Goal: Task Accomplishment & Management: Complete application form

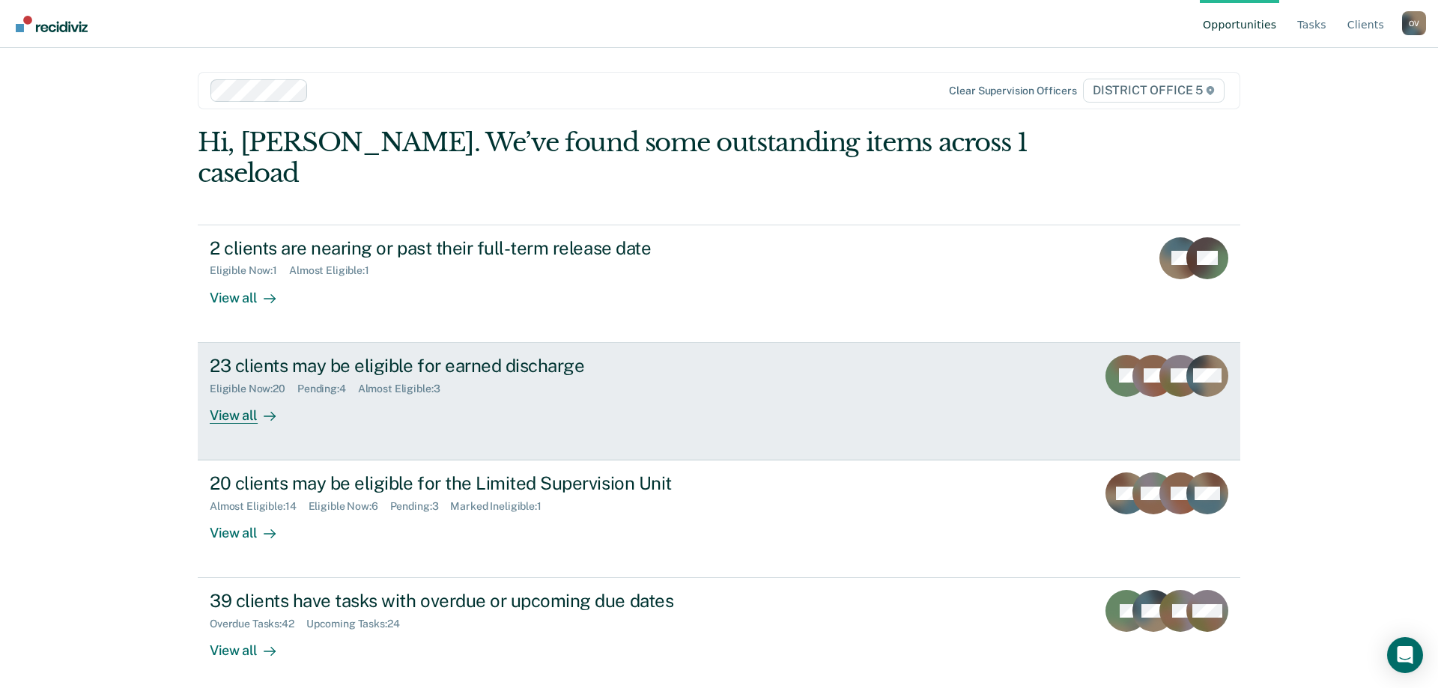
click at [227, 395] on div "View all" at bounding box center [252, 409] width 84 height 29
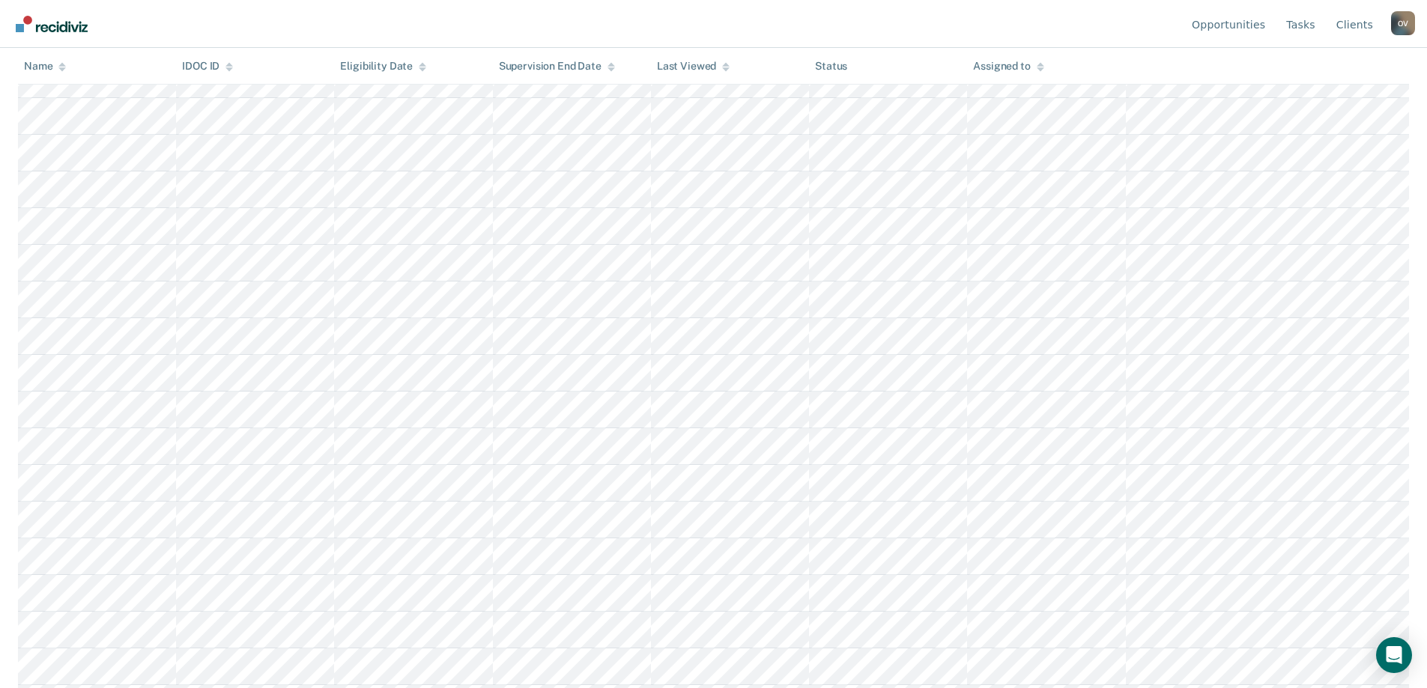
scroll to position [376, 0]
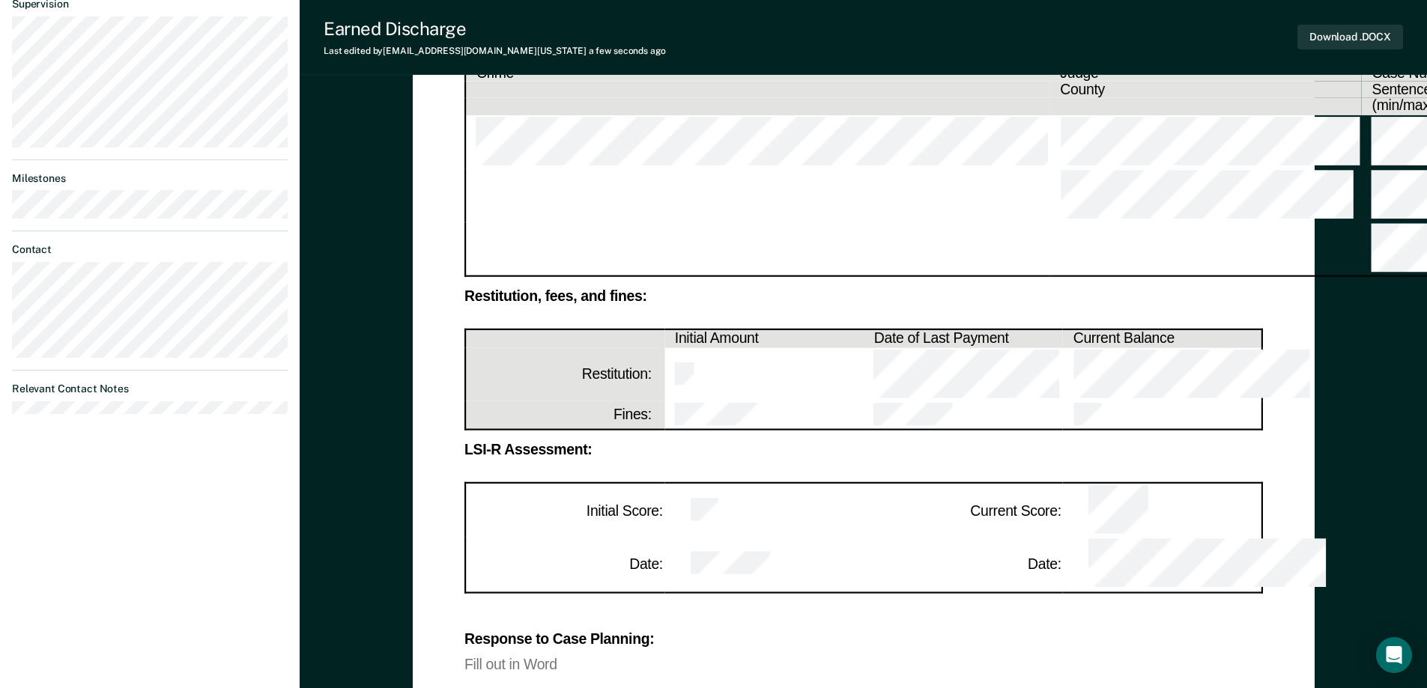
scroll to position [524, 0]
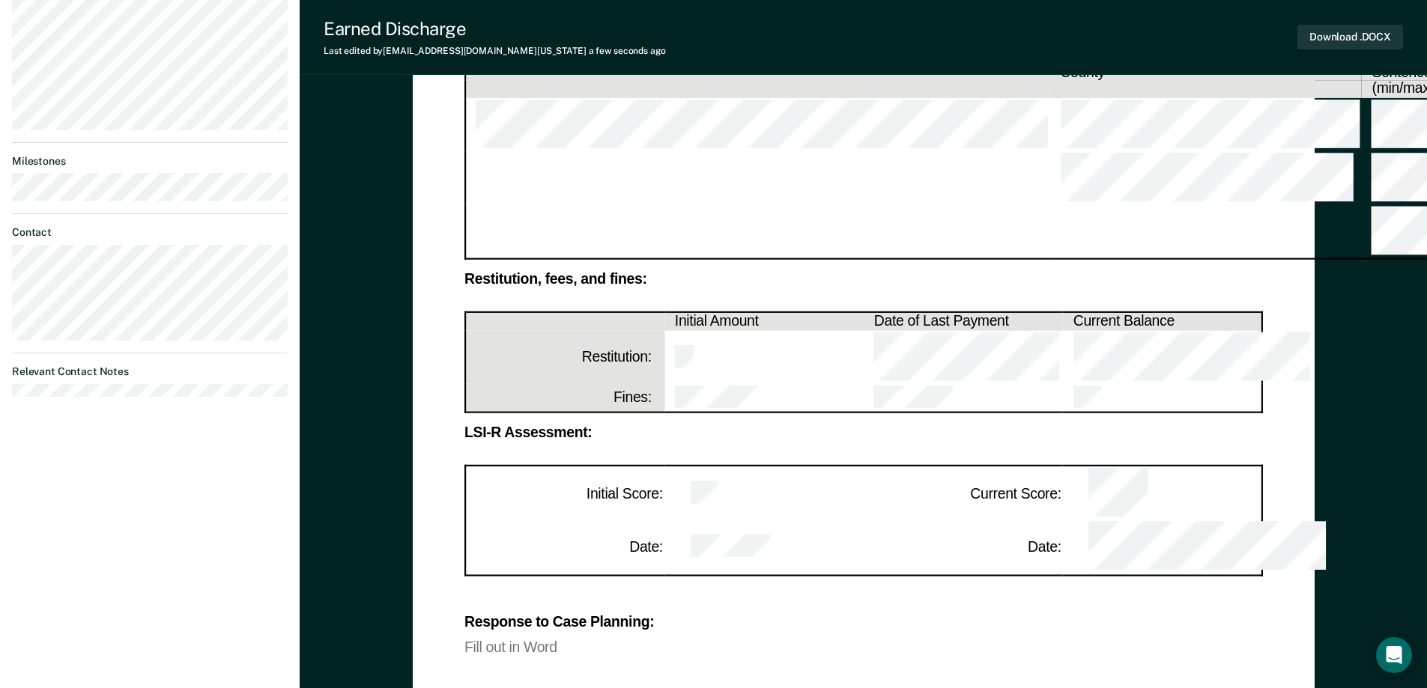
click at [482, 640] on div "Fill out in Word" at bounding box center [863, 646] width 798 height 13
click at [506, 640] on div "Fill out in Word" at bounding box center [863, 646] width 798 height 13
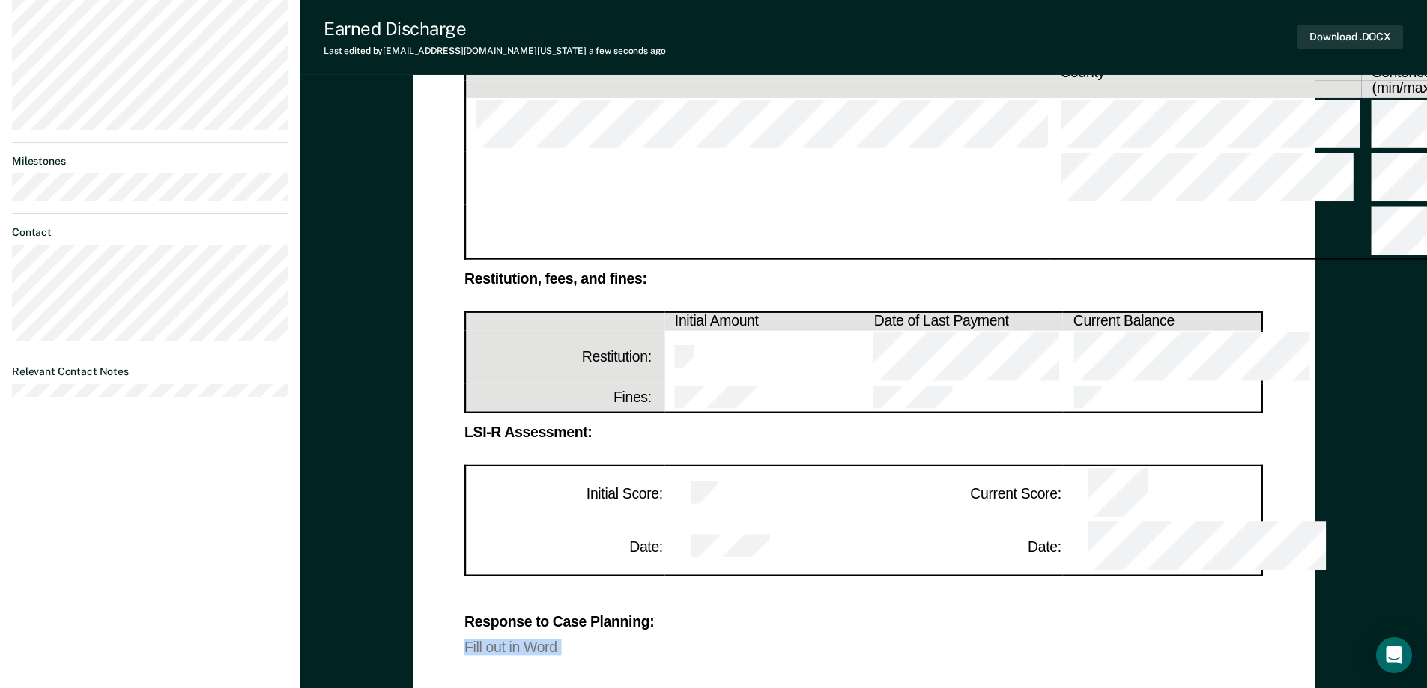
click at [506, 640] on div "Fill out in Word" at bounding box center [863, 646] width 798 height 13
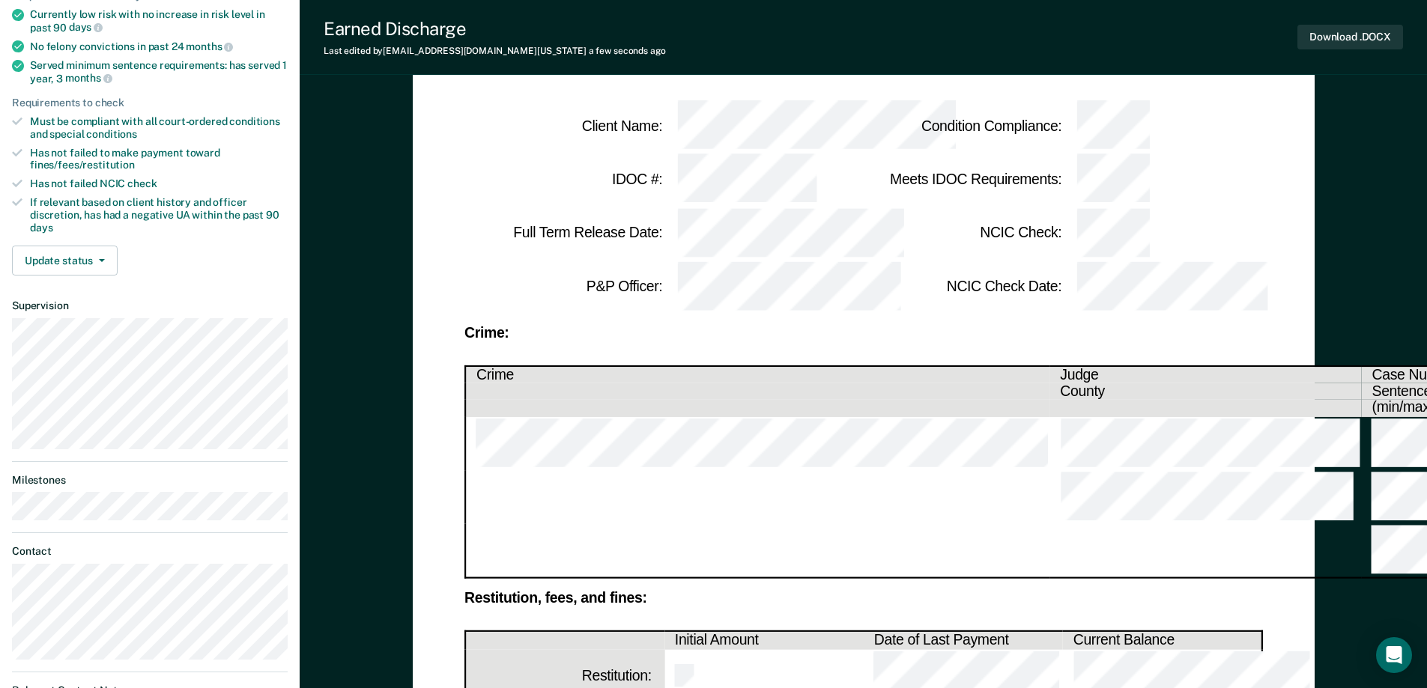
scroll to position [118, 0]
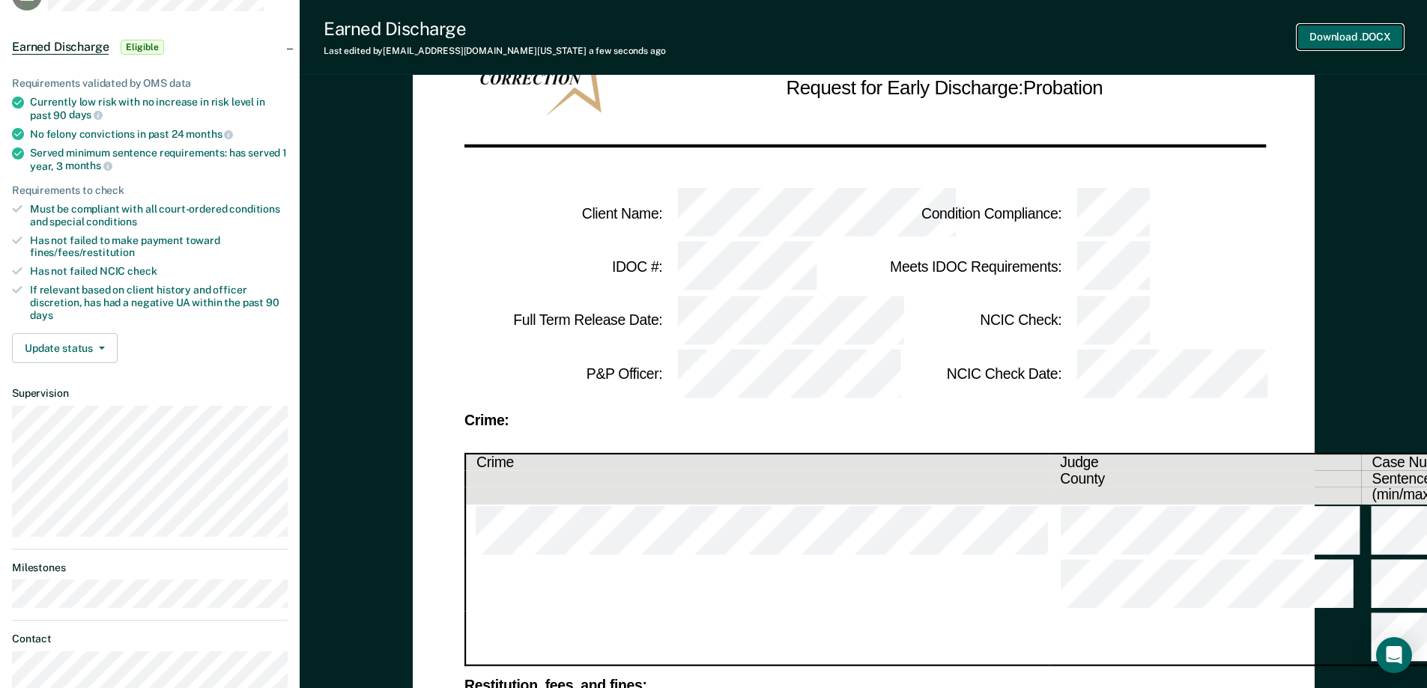
click at [1345, 36] on button "Download .DOCX" at bounding box center [1350, 37] width 106 height 25
